Goal: Information Seeking & Learning: Learn about a topic

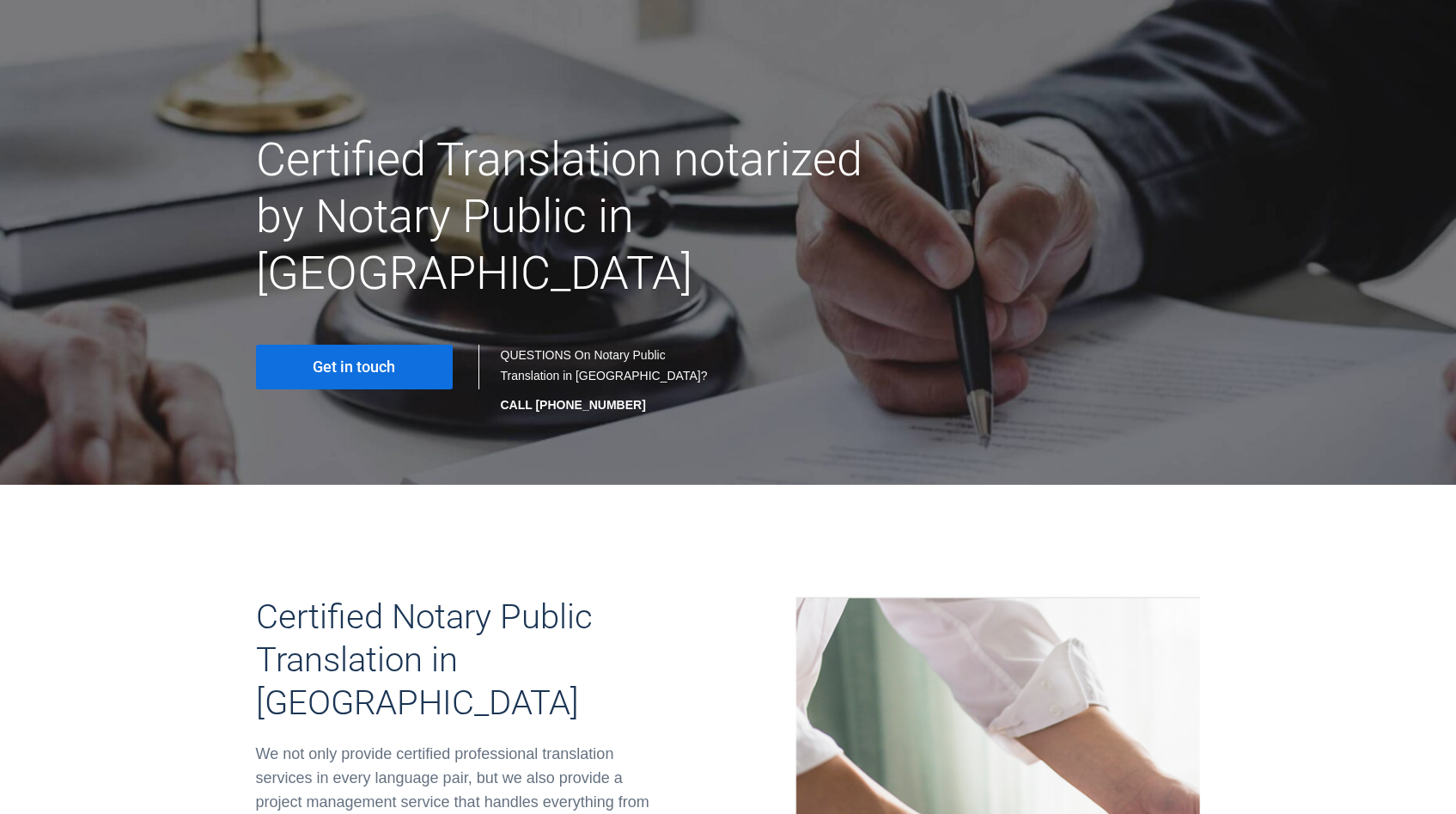
scroll to position [9, 0]
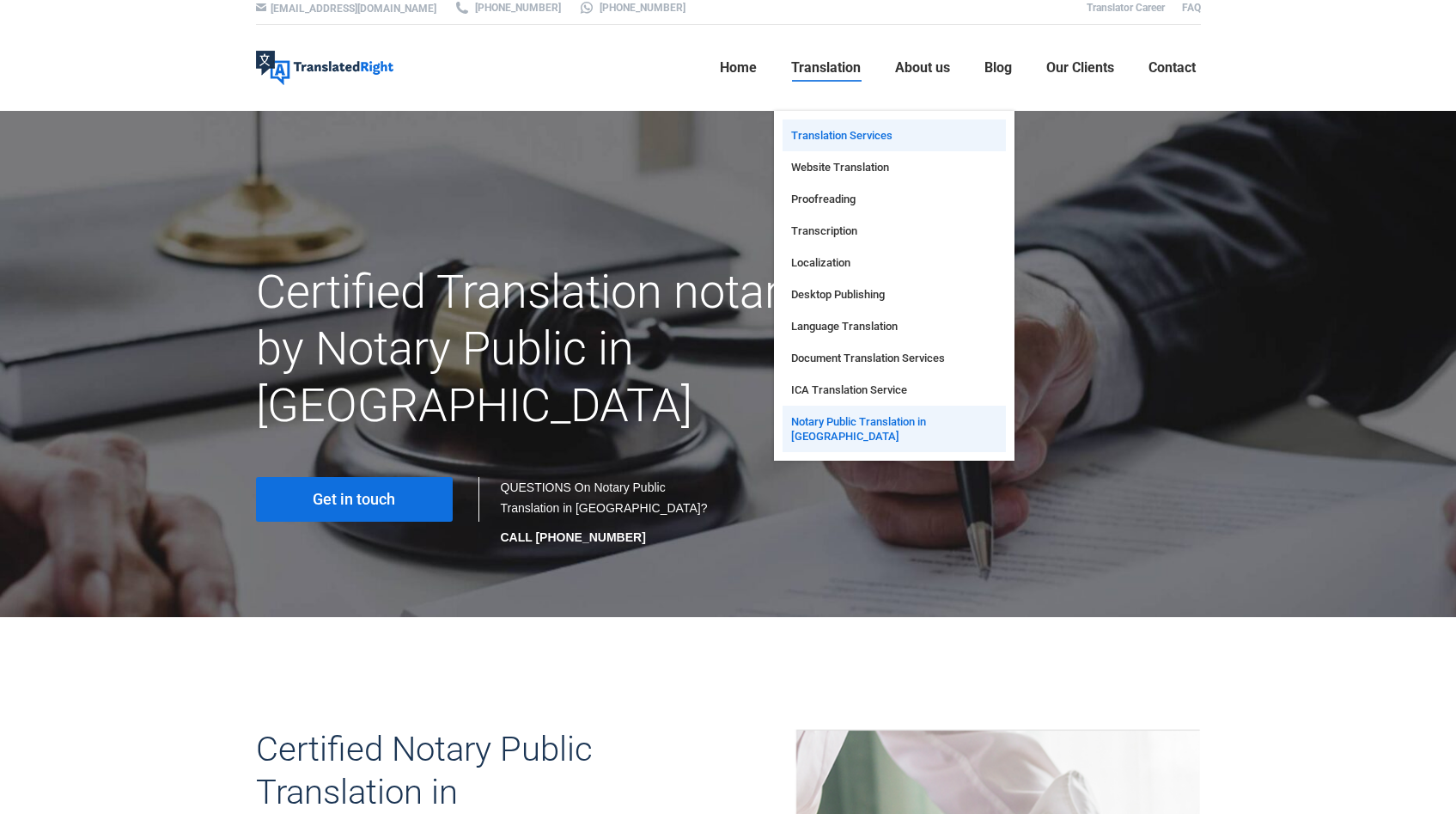
click at [837, 133] on span "Translation Services" at bounding box center [843, 135] width 102 height 15
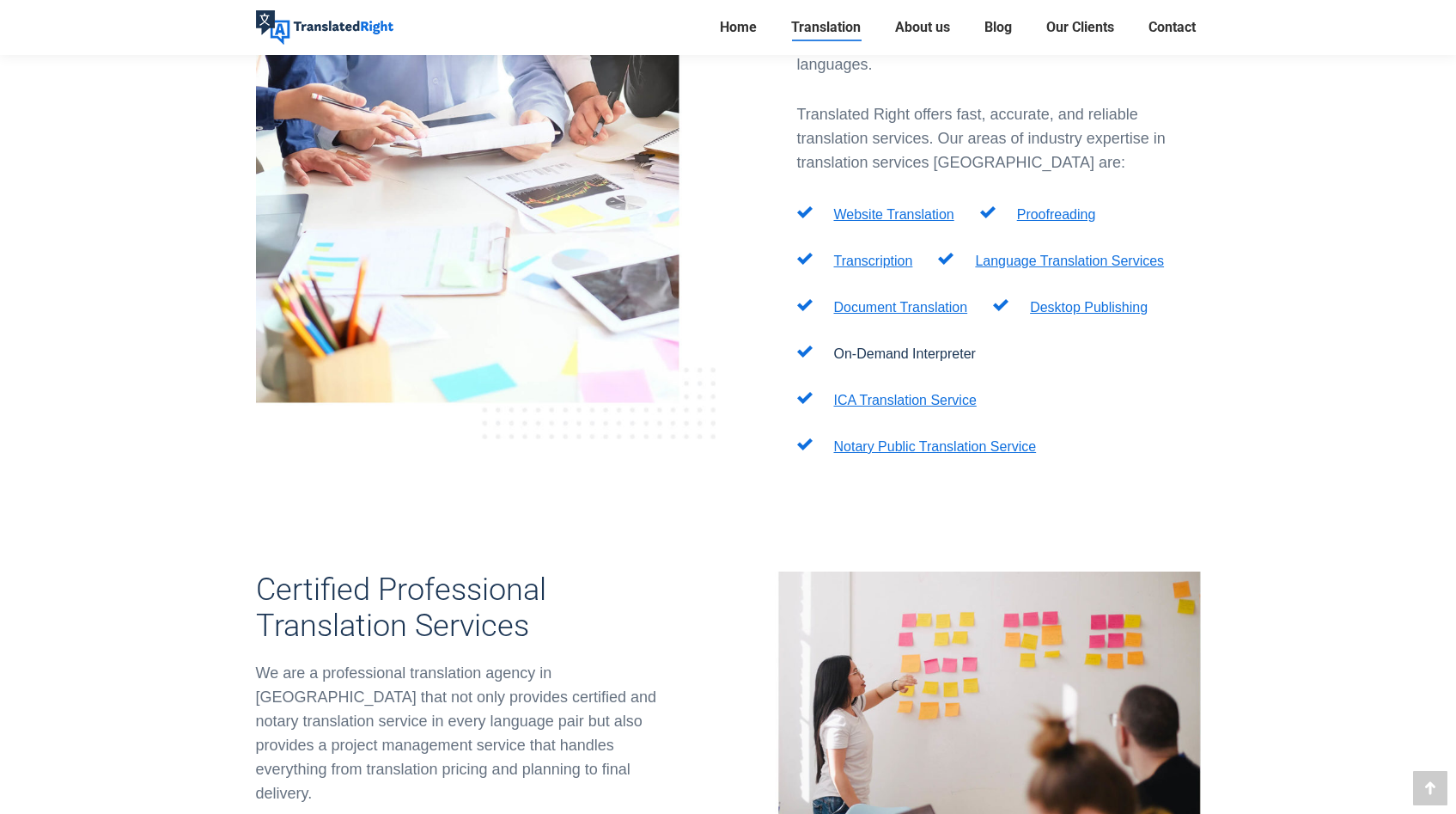
scroll to position [661, 0]
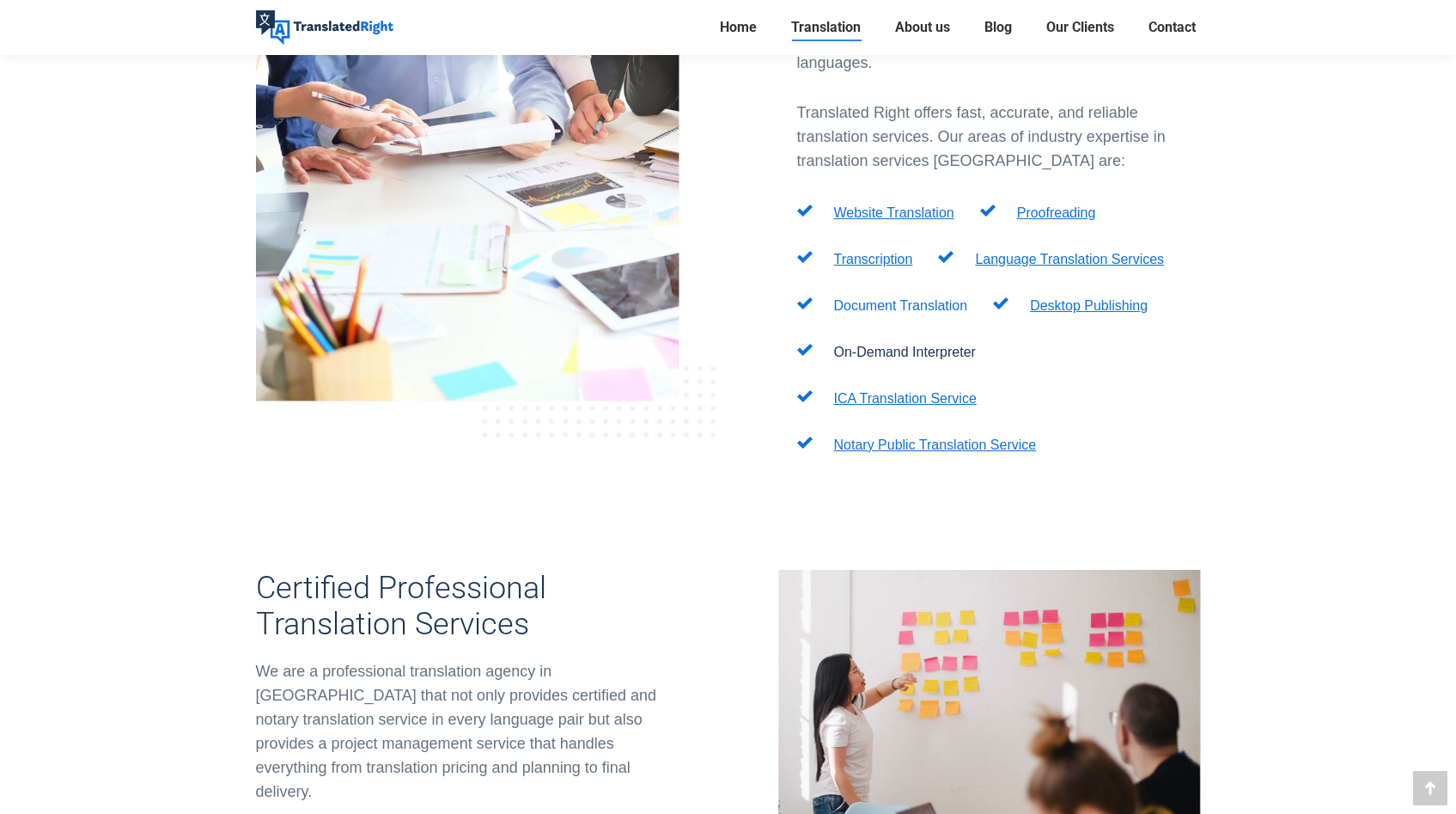
click at [929, 298] on link "Document Translation" at bounding box center [902, 305] width 134 height 15
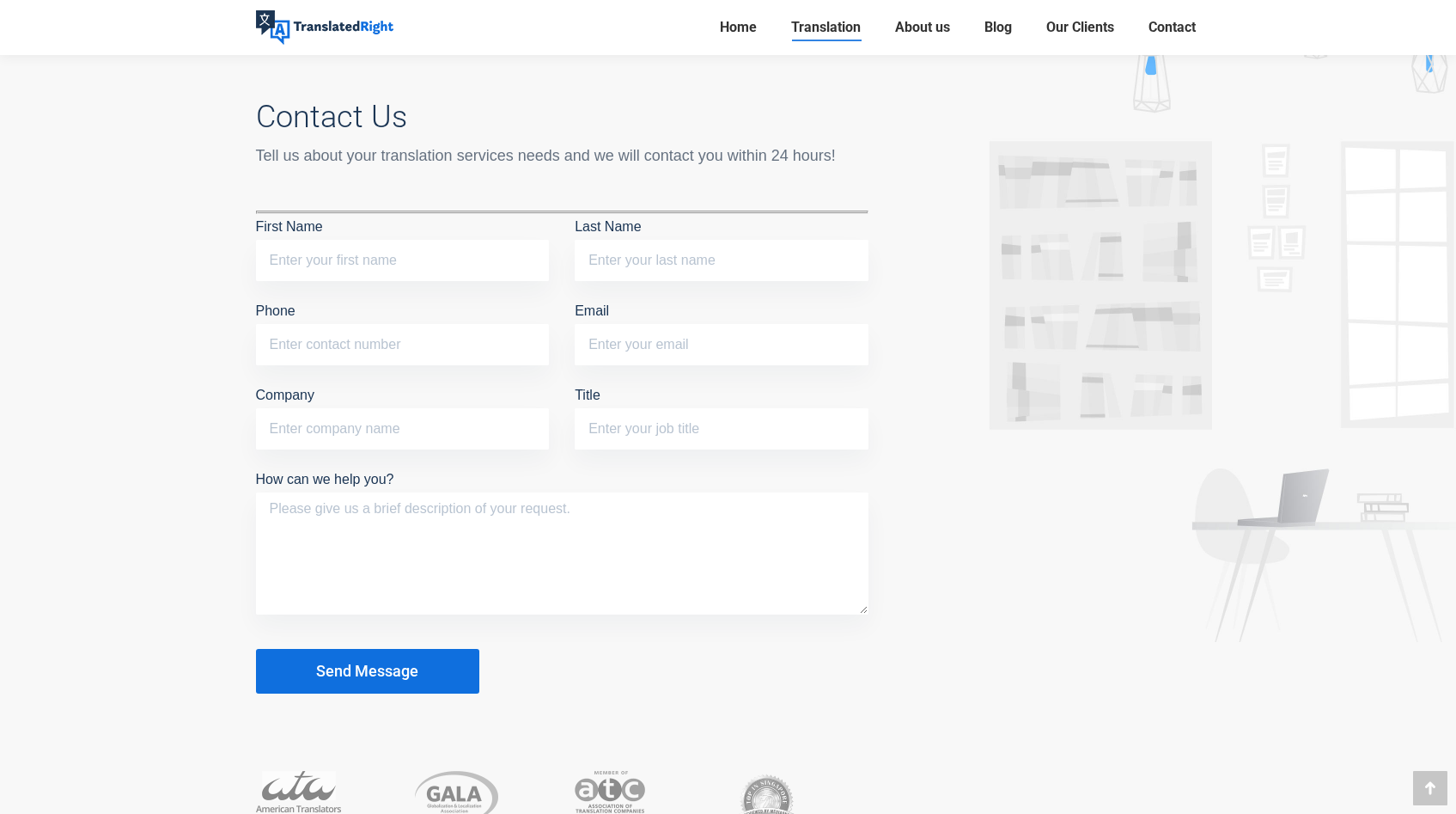
scroll to position [8215, 0]
